Goal: Information Seeking & Learning: Learn about a topic

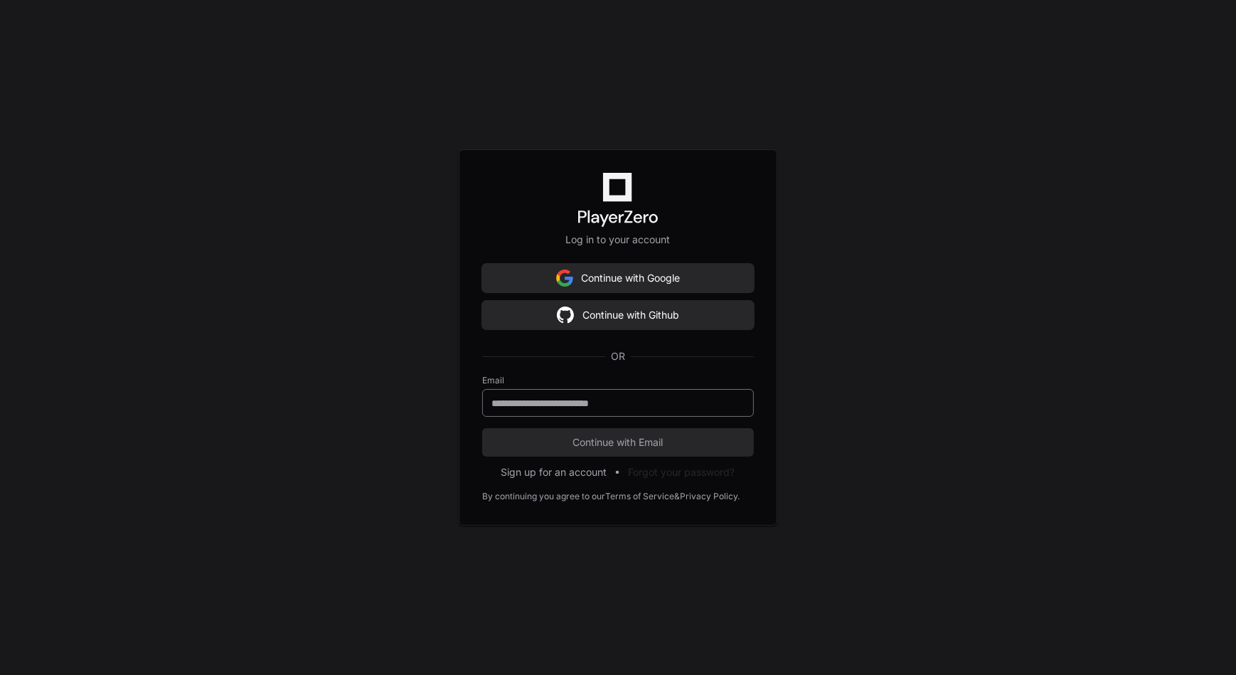
click at [572, 410] on div at bounding box center [618, 403] width 272 height 28
type input "**********"
click at [482, 428] on button "Continue with Email" at bounding box center [618, 442] width 272 height 28
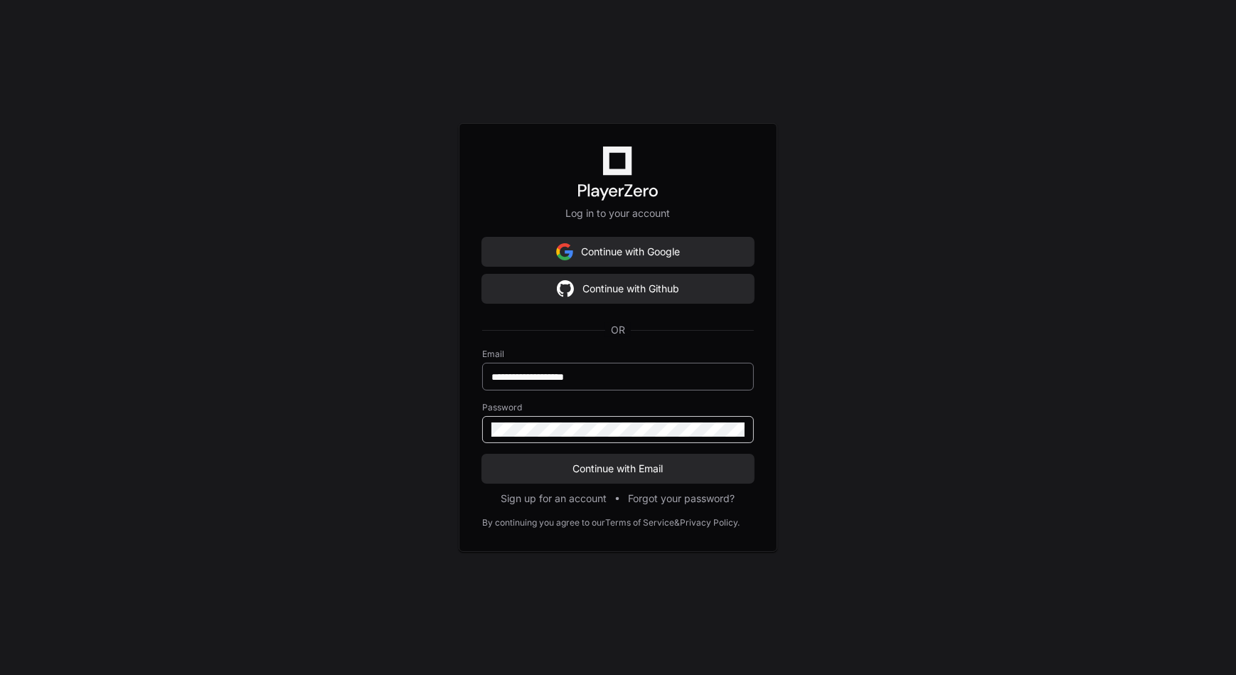
click at [482, 454] on button "Continue with Email" at bounding box center [618, 468] width 272 height 28
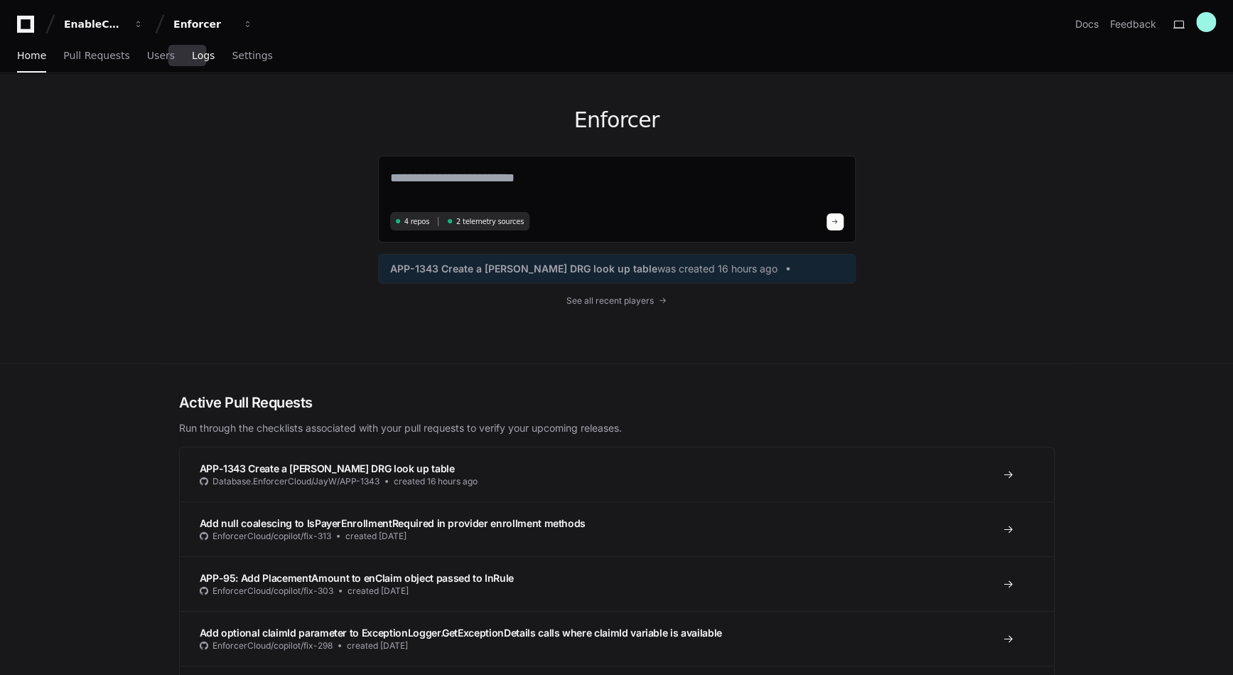
click at [192, 59] on span "Logs" at bounding box center [203, 55] width 23 height 9
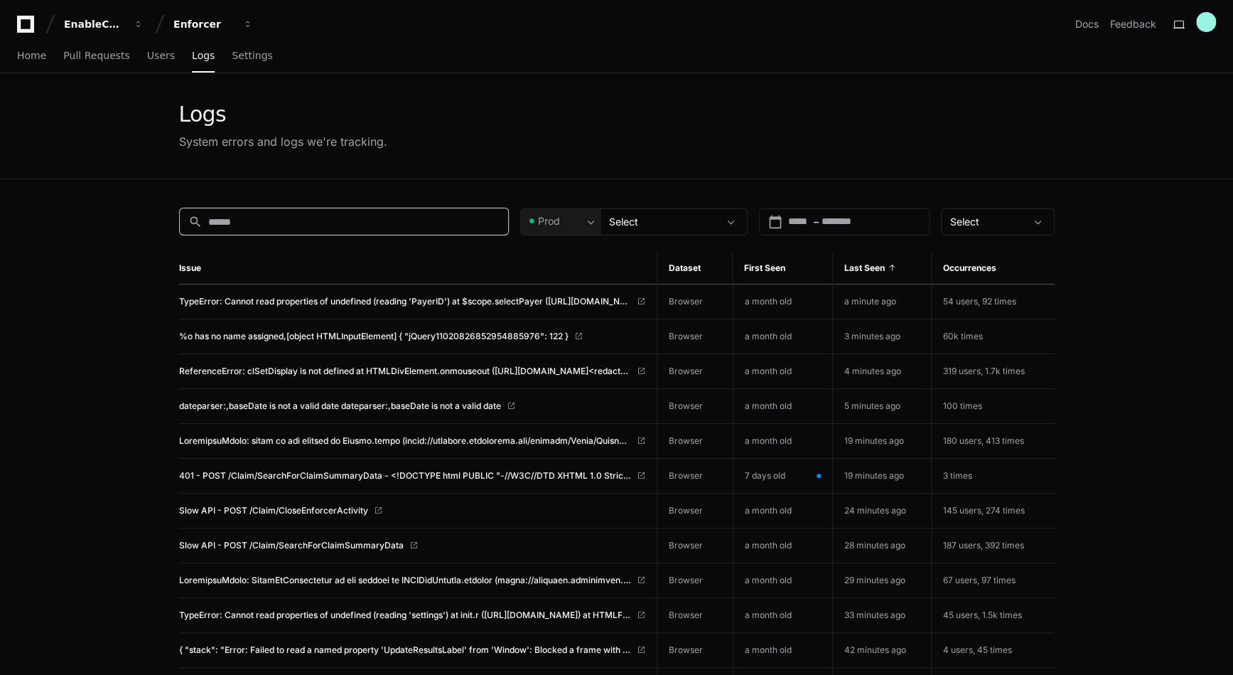
click at [247, 225] on input at bounding box center [353, 222] width 291 height 14
type input "********"
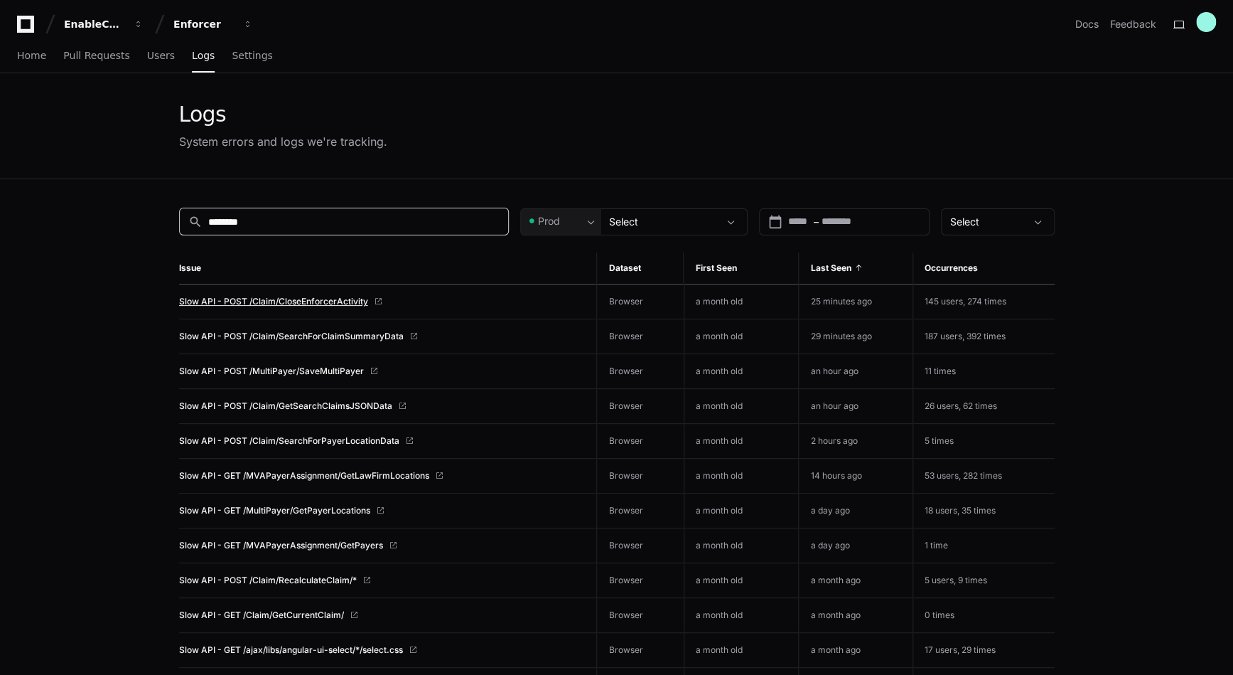
click at [317, 300] on span "Slow API - POST /Claim/CloseEnforcerActivity" at bounding box center [273, 301] width 189 height 11
click at [192, 60] on span "Logs" at bounding box center [203, 55] width 23 height 9
click at [71, 53] on span "Pull Requests" at bounding box center [96, 55] width 66 height 9
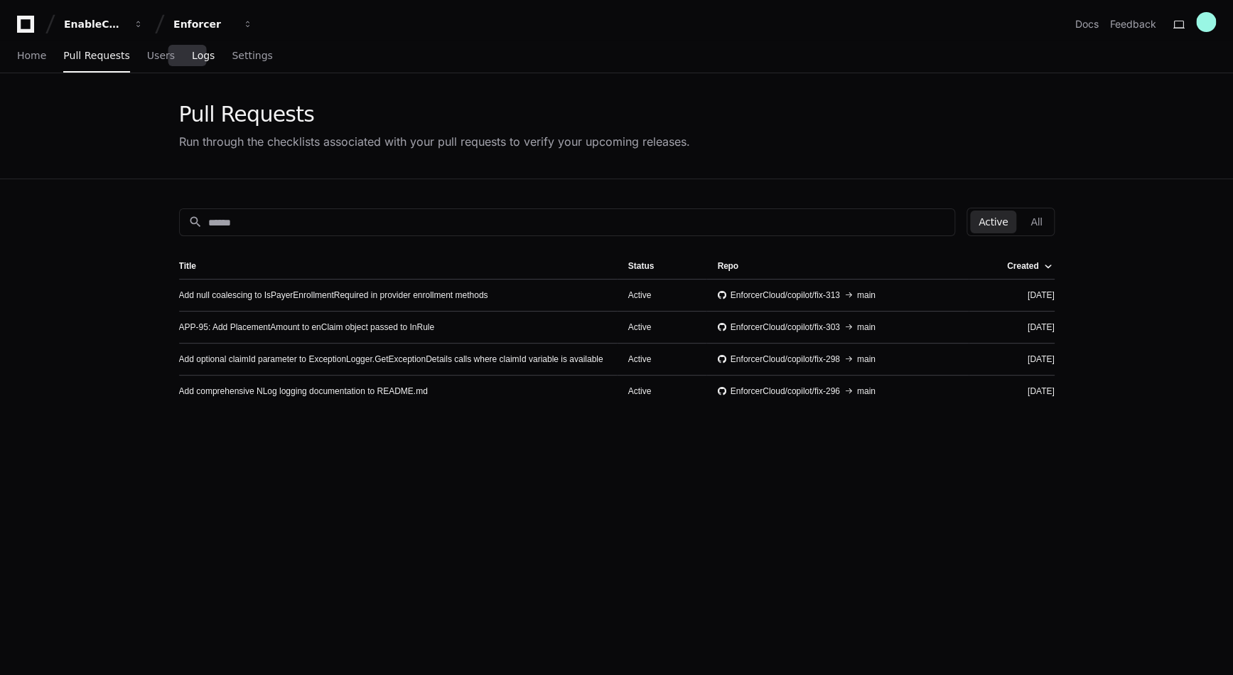
click at [192, 51] on span "Logs" at bounding box center [203, 55] width 23 height 9
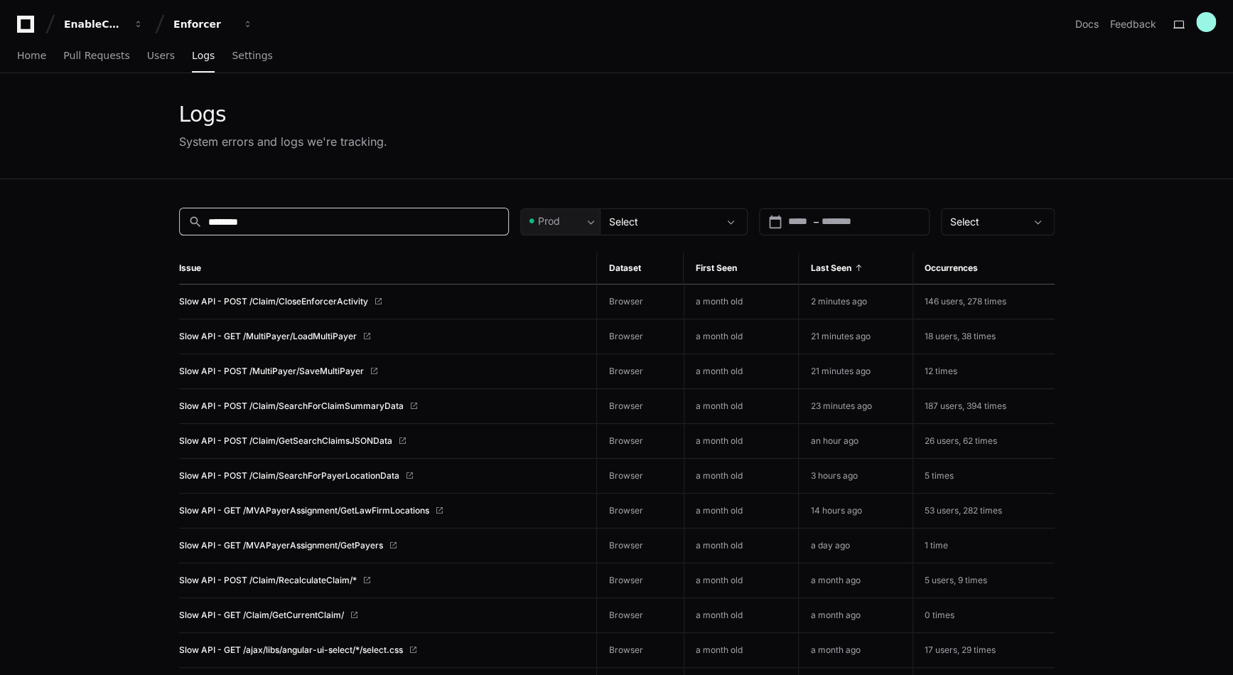
drag, startPoint x: 289, startPoint y: 220, endPoint x: 74, endPoint y: 235, distance: 215.2
click at [76, 235] on app-issue-list-page "Logs System errors and logs we're tracking. search ******** Prod Select calenda…" at bounding box center [616, 463] width 1233 height 781
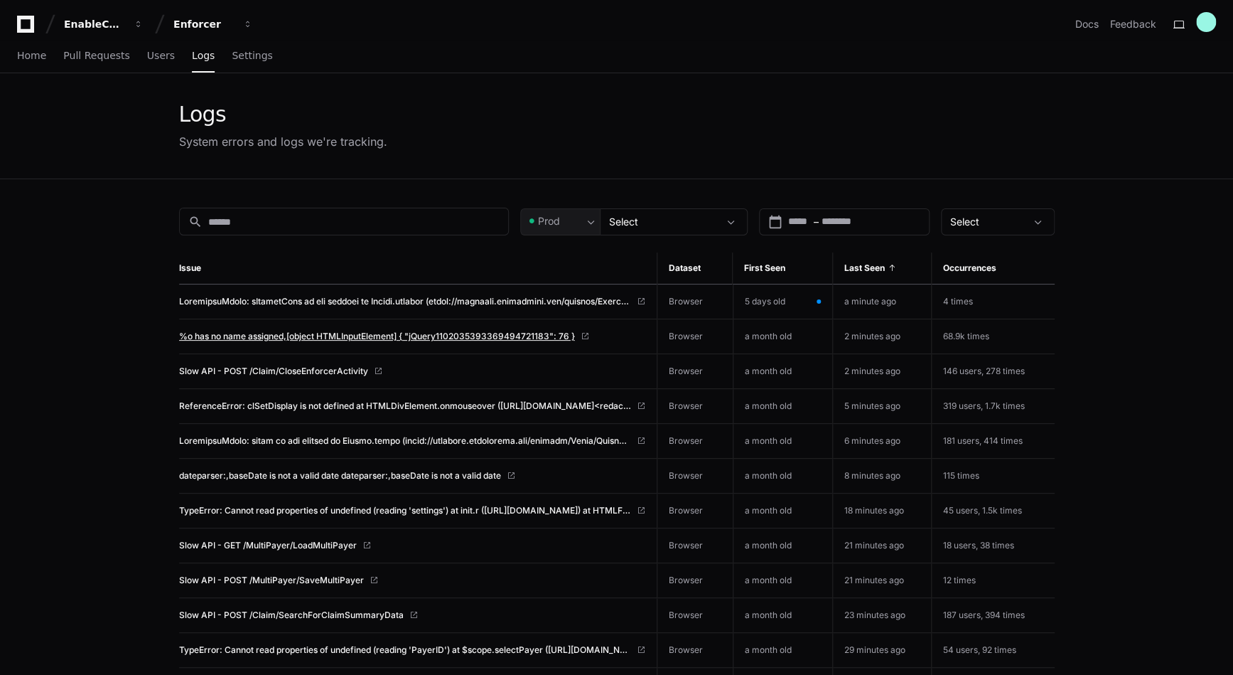
click at [550, 333] on span "%o has no name assigned,[object HTMLInputElement] { "jQuery11020353933694947211…" at bounding box center [377, 336] width 396 height 11
click at [18, 60] on span "Home" at bounding box center [31, 55] width 29 height 9
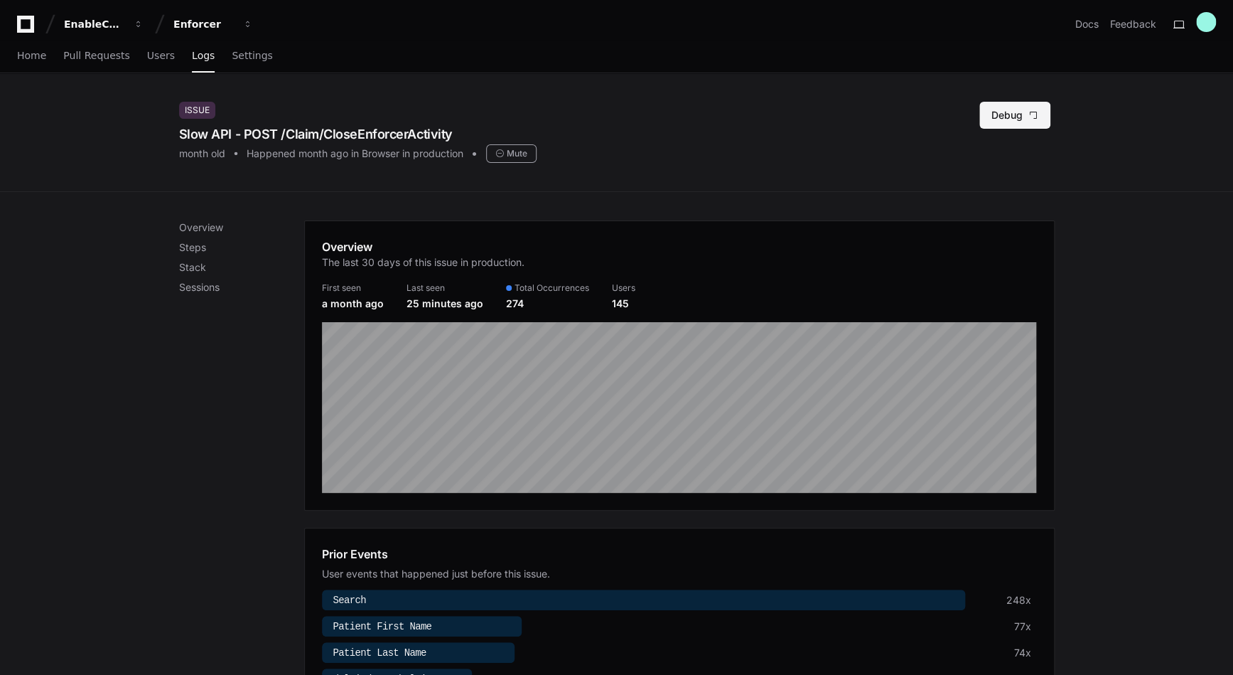
click at [1000, 117] on button "Debug" at bounding box center [1015, 115] width 71 height 27
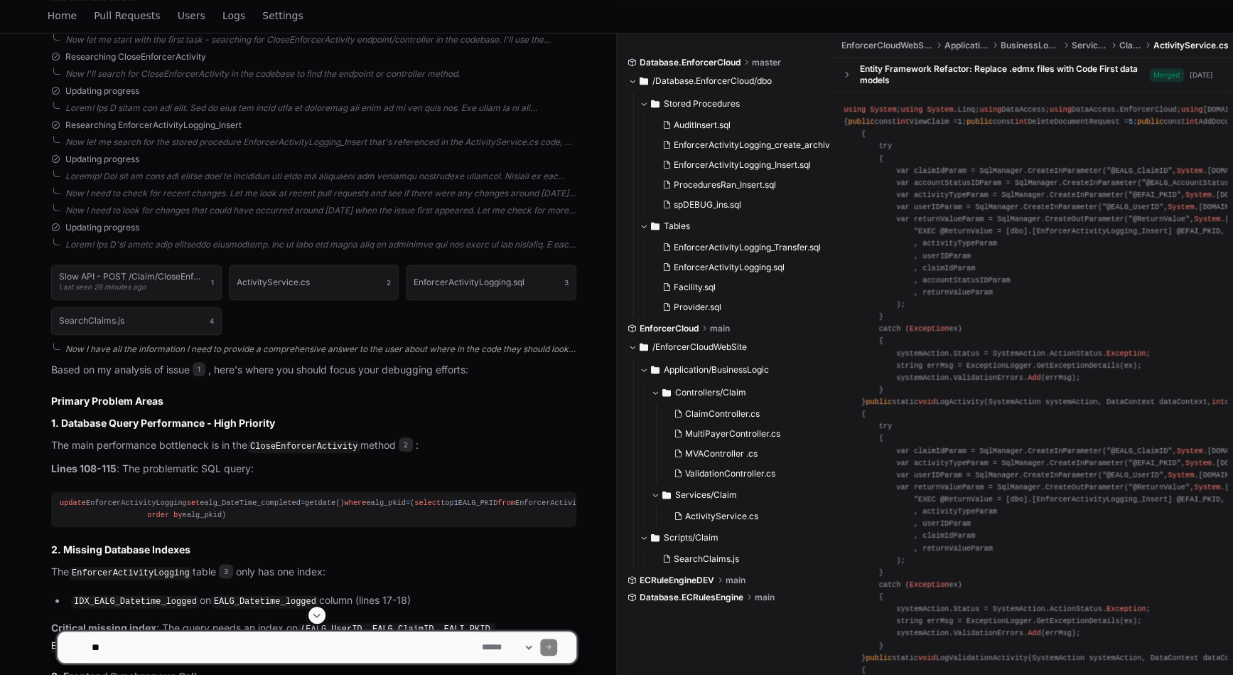
scroll to position [618, 0]
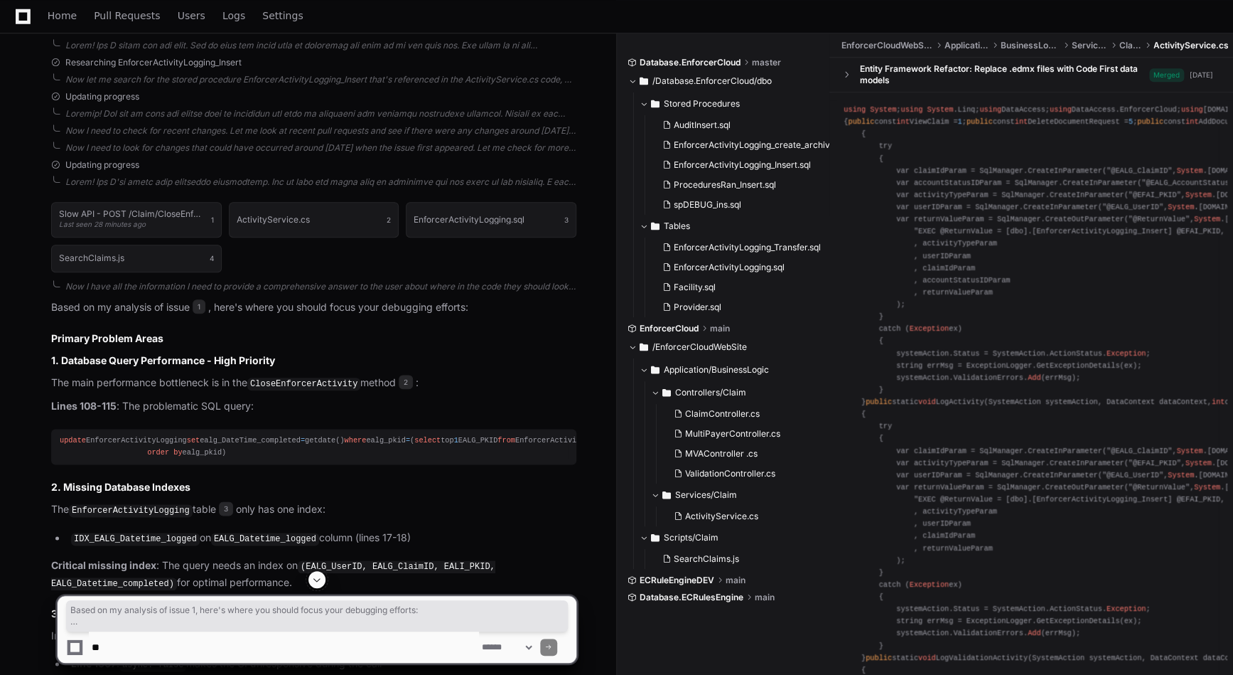
drag, startPoint x: 109, startPoint y: 468, endPoint x: 235, endPoint y: 486, distance: 126.4
click at [235, 464] on pre "update EnforcerActivityLogging set ealg_DateTime_completed = getdate() where ea…" at bounding box center [313, 447] width 525 height 36
drag, startPoint x: 230, startPoint y: 478, endPoint x: 49, endPoint y: 440, distance: 184.5
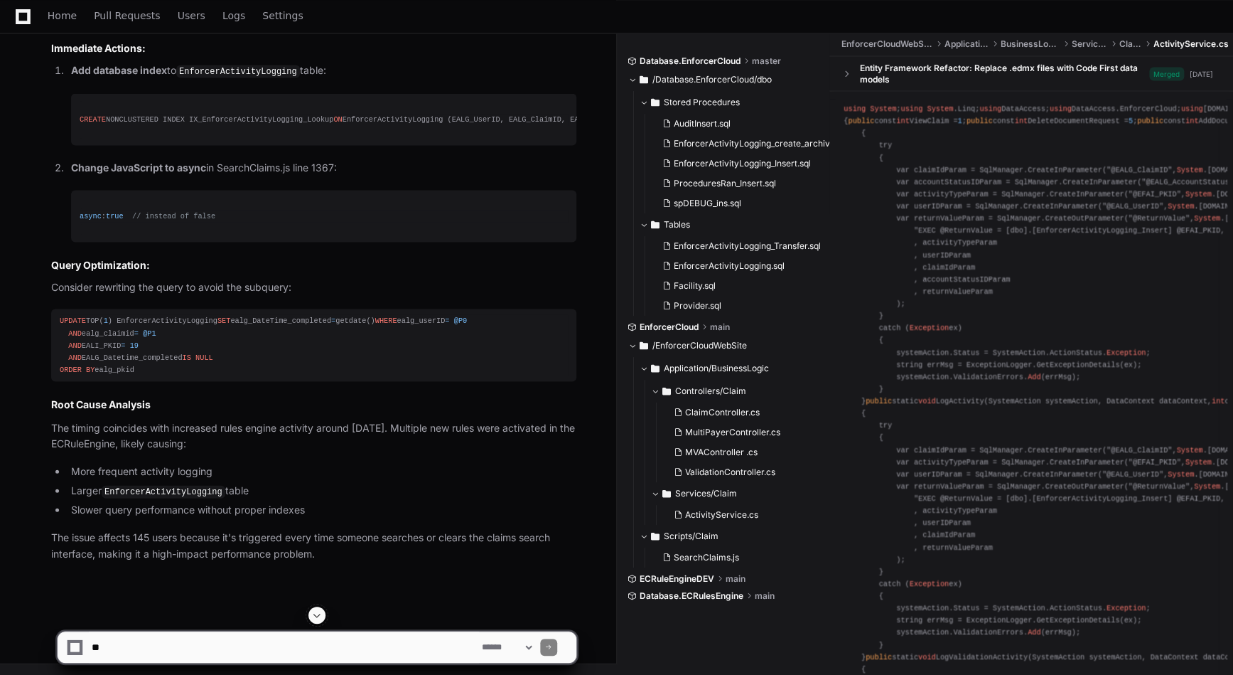
scroll to position [1363, 0]
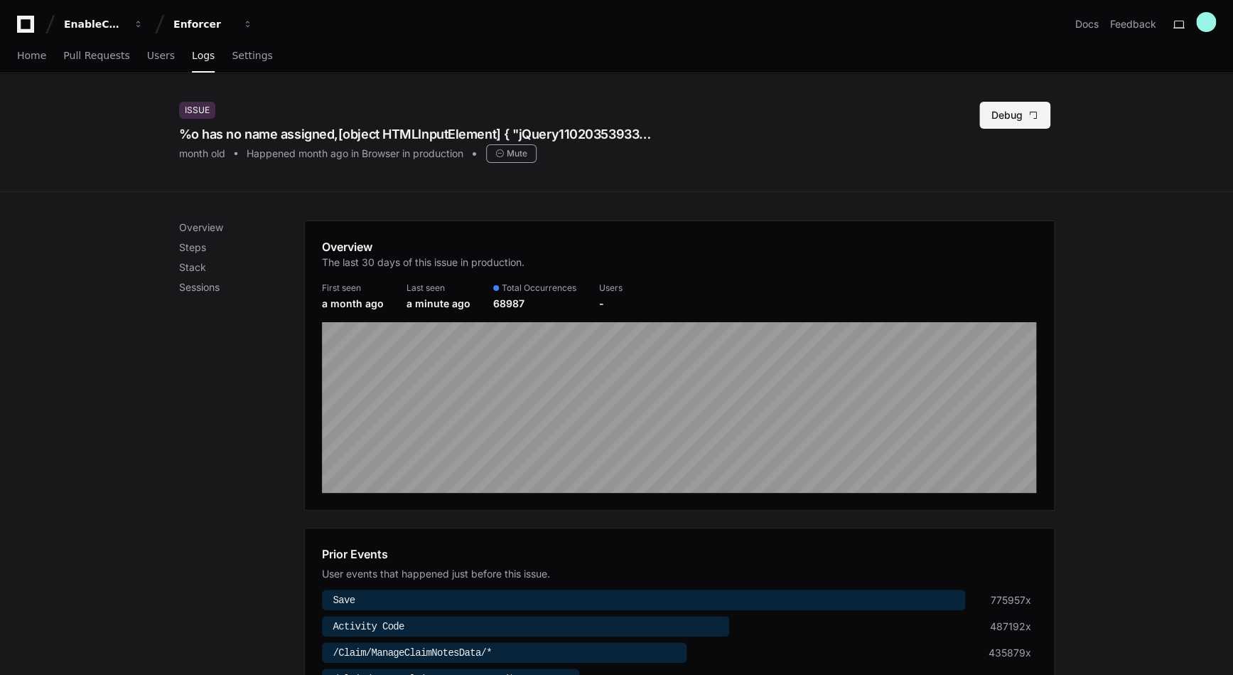
click at [1017, 121] on button "Debug" at bounding box center [1015, 115] width 71 height 27
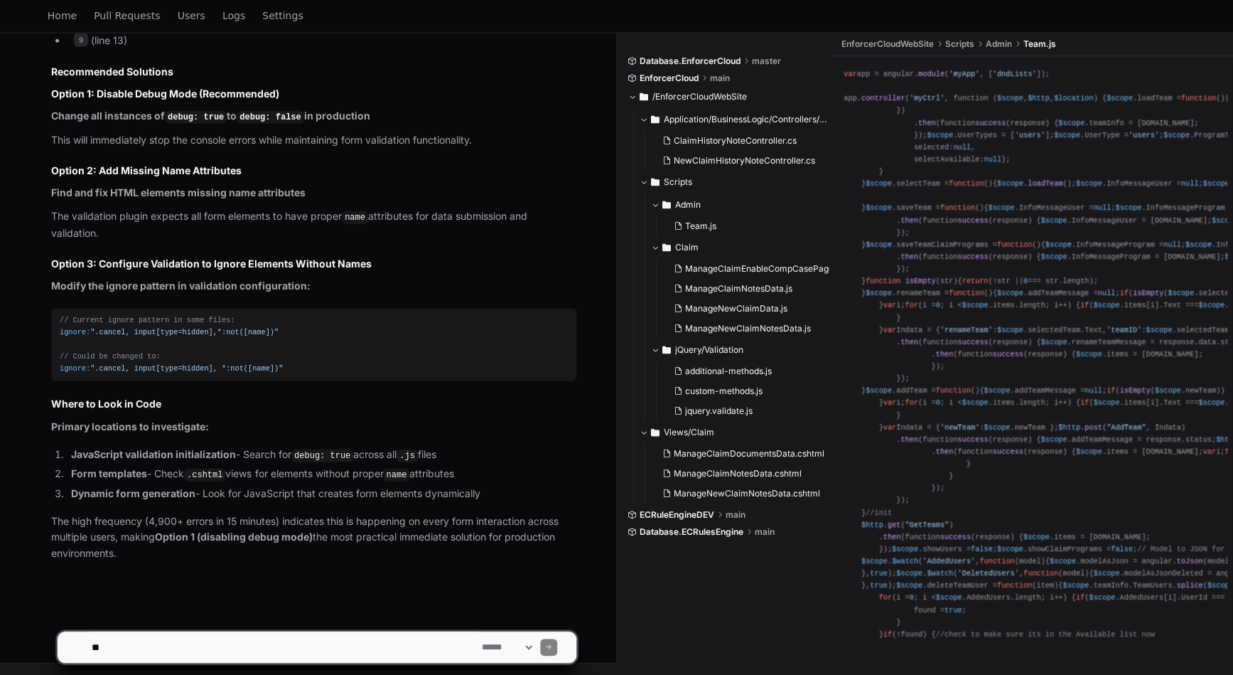
scroll to position [1749, 0]
